Goal: Task Accomplishment & Management: Use online tool/utility

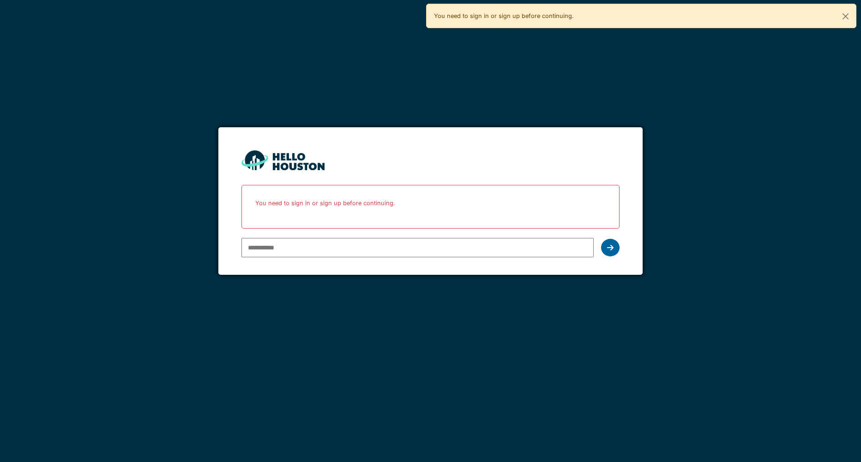
type input "**********"
click at [607, 250] on icon at bounding box center [610, 247] width 6 height 7
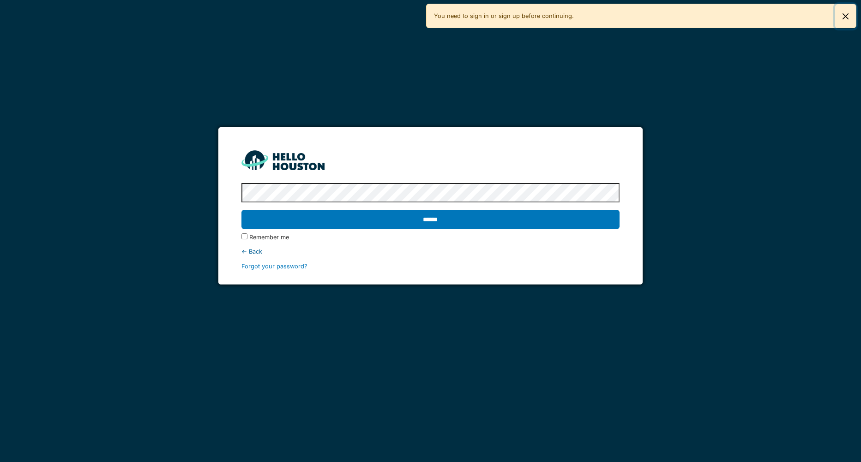
click at [845, 19] on button "Close" at bounding box center [845, 16] width 21 height 24
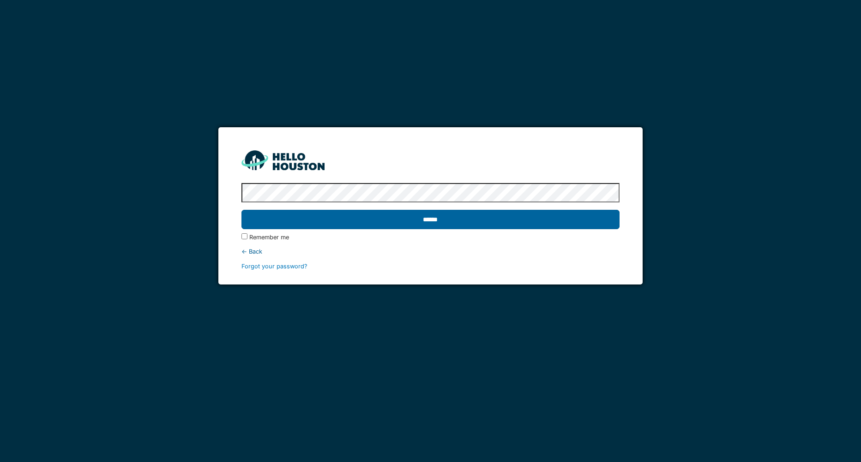
click at [432, 217] on input "******" at bounding box center [430, 219] width 378 height 19
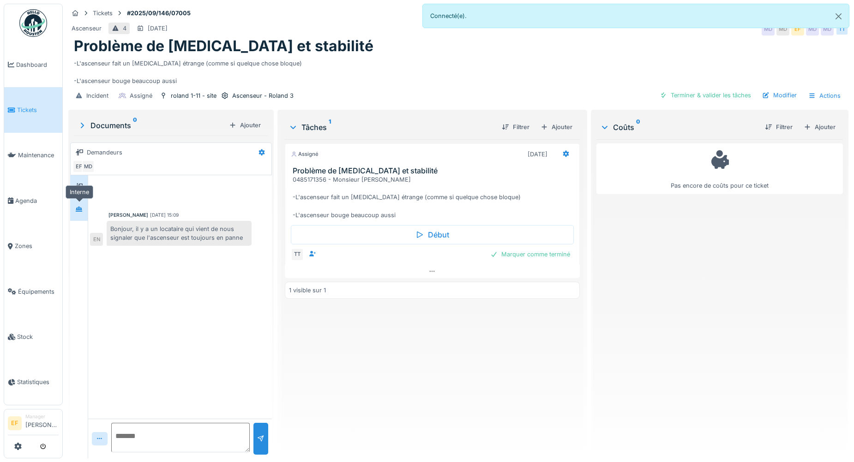
click at [79, 207] on icon at bounding box center [79, 209] width 6 height 5
click at [841, 16] on button "Close" at bounding box center [838, 16] width 21 height 24
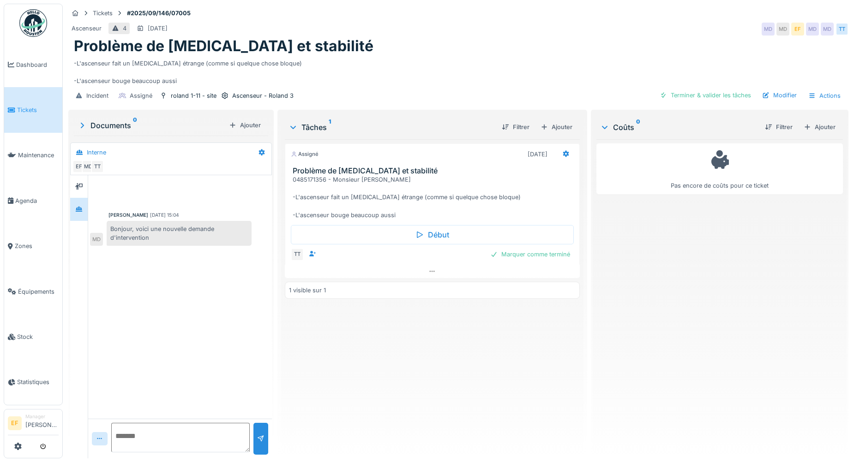
click at [440, 51] on div "Problème de [MEDICAL_DATA] et stabilité" at bounding box center [458, 46] width 769 height 18
click at [81, 184] on icon at bounding box center [78, 186] width 7 height 6
click at [78, 215] on div at bounding box center [79, 210] width 14 height 12
click at [363, 31] on div "Ascenseur 4 [DATE] MD MD EF MD MD TT" at bounding box center [458, 29] width 780 height 17
click at [452, 48] on div "Problème de [MEDICAL_DATA] et stabilité" at bounding box center [458, 46] width 769 height 18
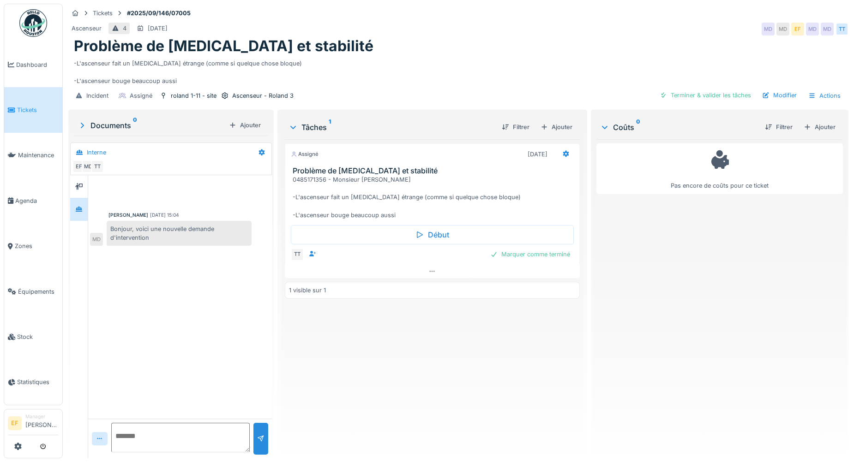
click at [451, 51] on div "Problème de [MEDICAL_DATA] et stabilité" at bounding box center [458, 46] width 769 height 18
click at [378, 71] on div "-L'ascenseur fait un [MEDICAL_DATA] étrange (comme si quelque chose bloque) -L'…" at bounding box center [458, 70] width 769 height 30
click at [448, 368] on div "Assigné [DATE] Problème de [MEDICAL_DATA] et stabilité 0485171356 - Monsieur [P…" at bounding box center [432, 295] width 295 height 312
click at [432, 54] on div "Problème de [MEDICAL_DATA] et stabilité" at bounding box center [458, 46] width 769 height 18
click at [370, 66] on div "-L'ascenseur fait un [MEDICAL_DATA] étrange (comme si quelque chose bloque) -L'…" at bounding box center [458, 70] width 769 height 30
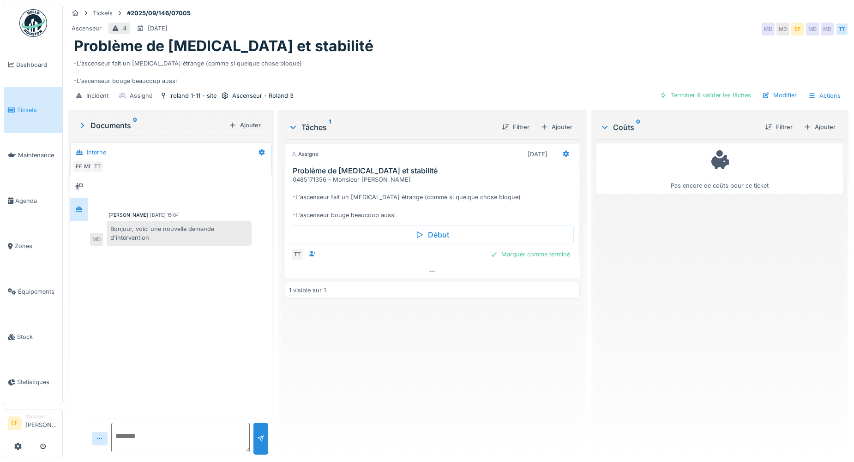
click at [410, 48] on div "Problème de [MEDICAL_DATA] et stabilité" at bounding box center [458, 46] width 769 height 18
